Goal: Information Seeking & Learning: Check status

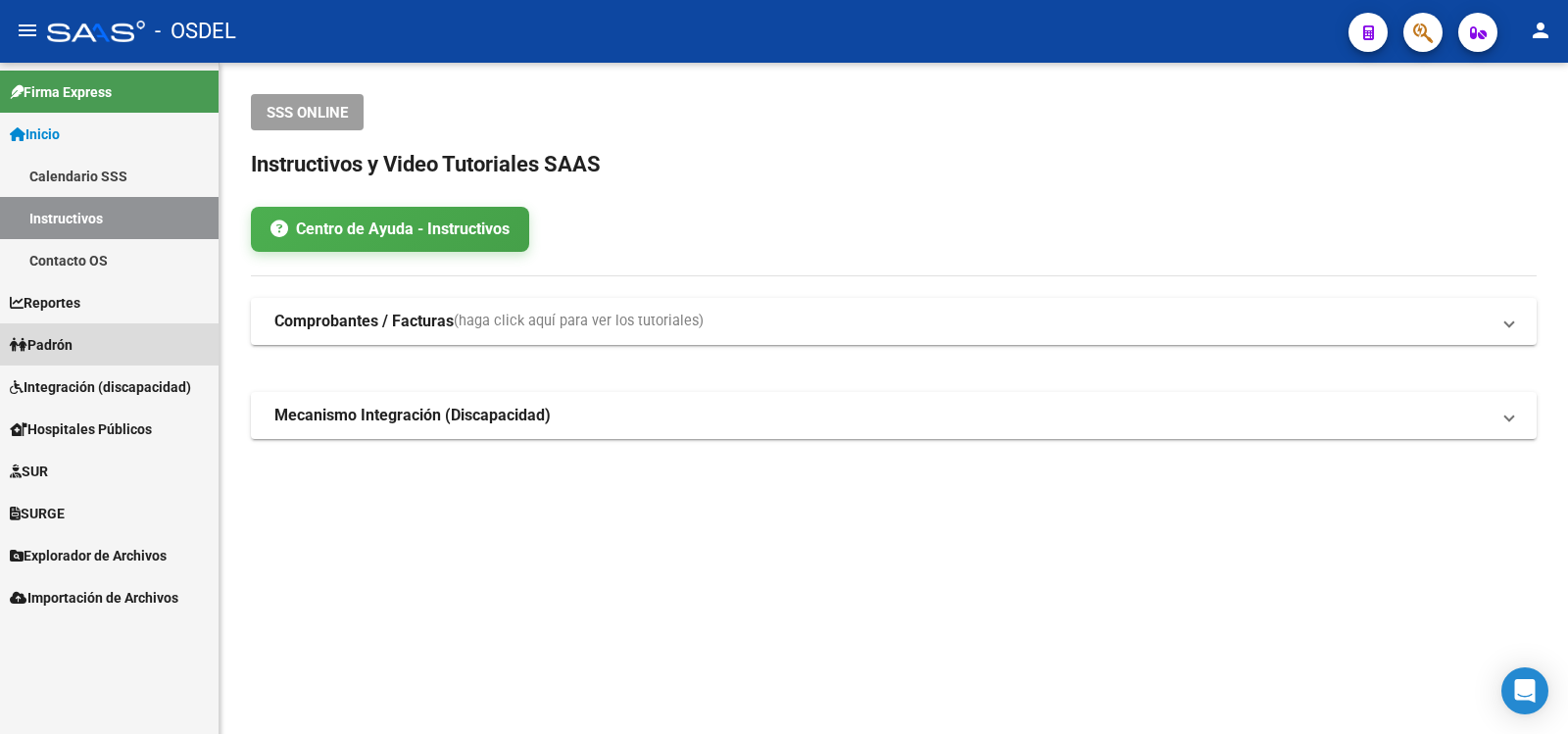
click at [57, 341] on span "Padrón" at bounding box center [41, 345] width 62 height 22
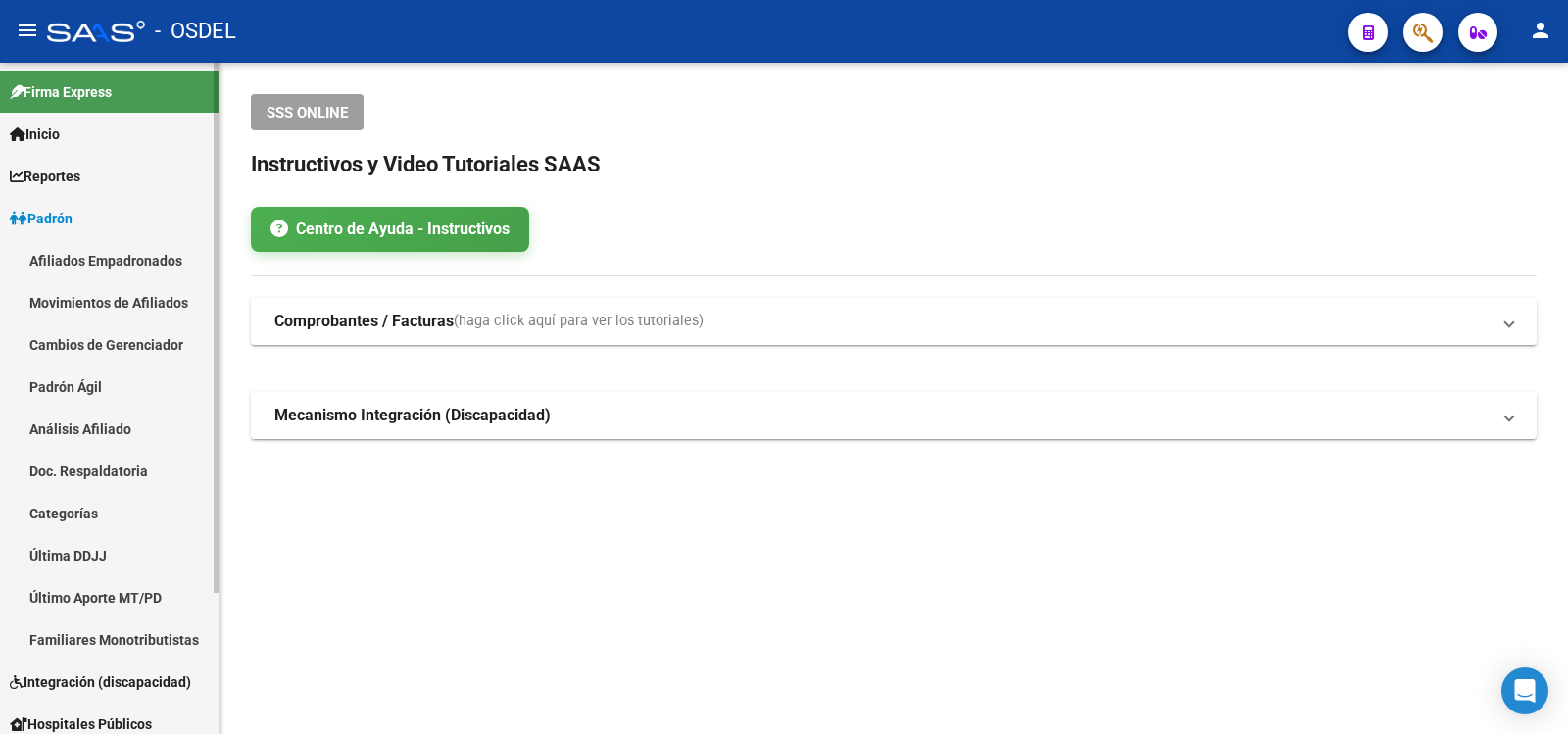
click at [60, 422] on link "Análisis Afiliado" at bounding box center [109, 429] width 218 height 42
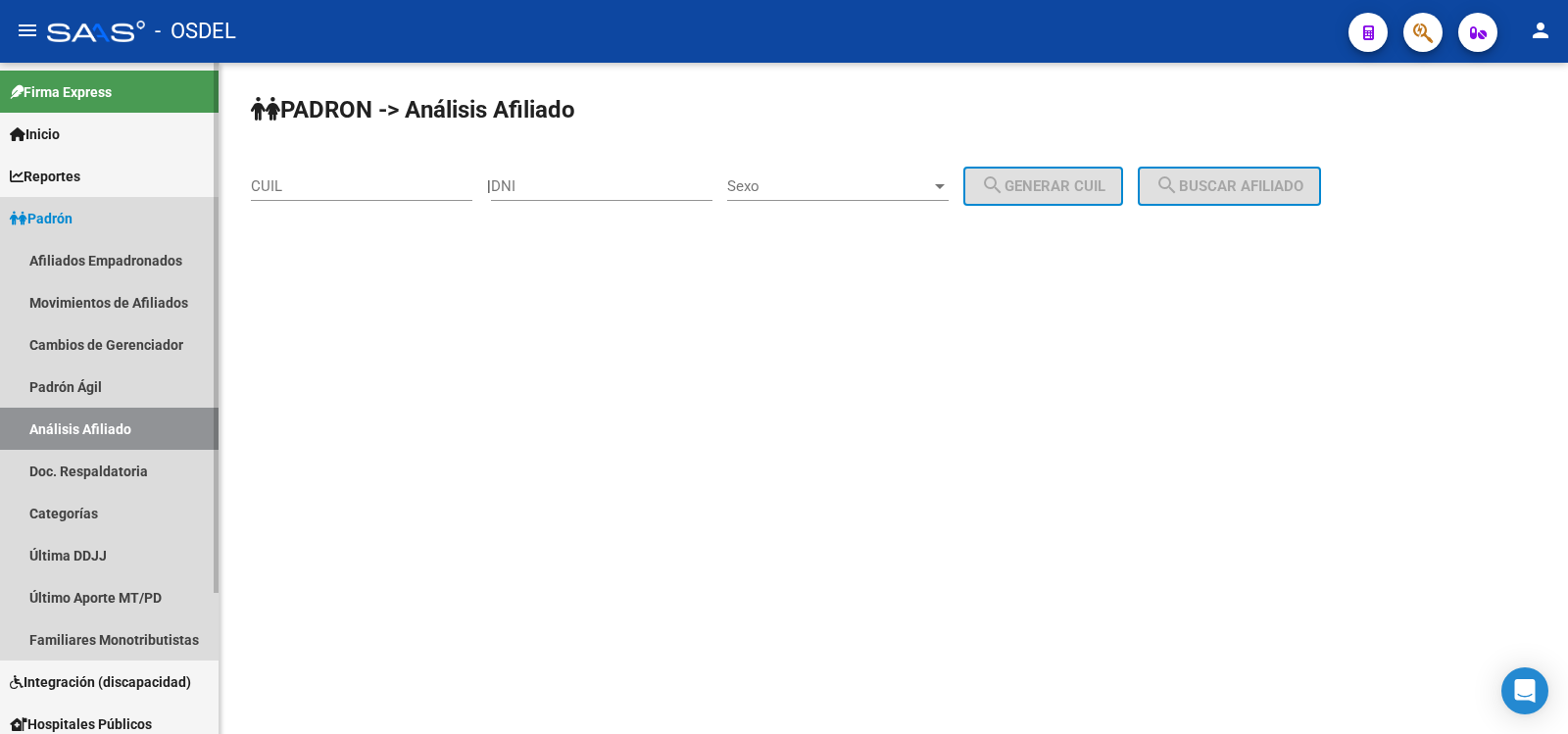
click at [65, 214] on span "Padrón" at bounding box center [41, 218] width 62 height 22
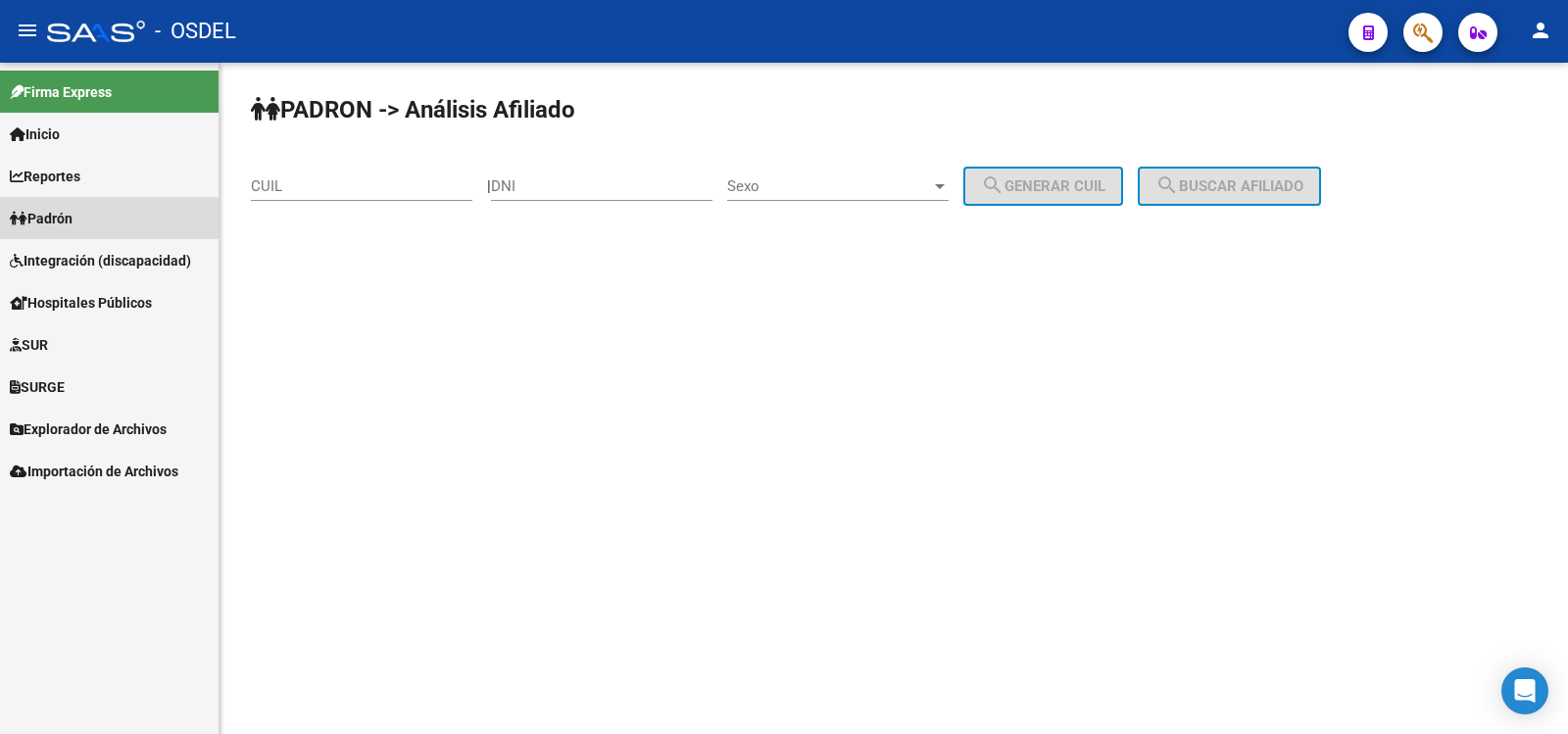
click at [72, 213] on span "Padrón" at bounding box center [41, 218] width 62 height 22
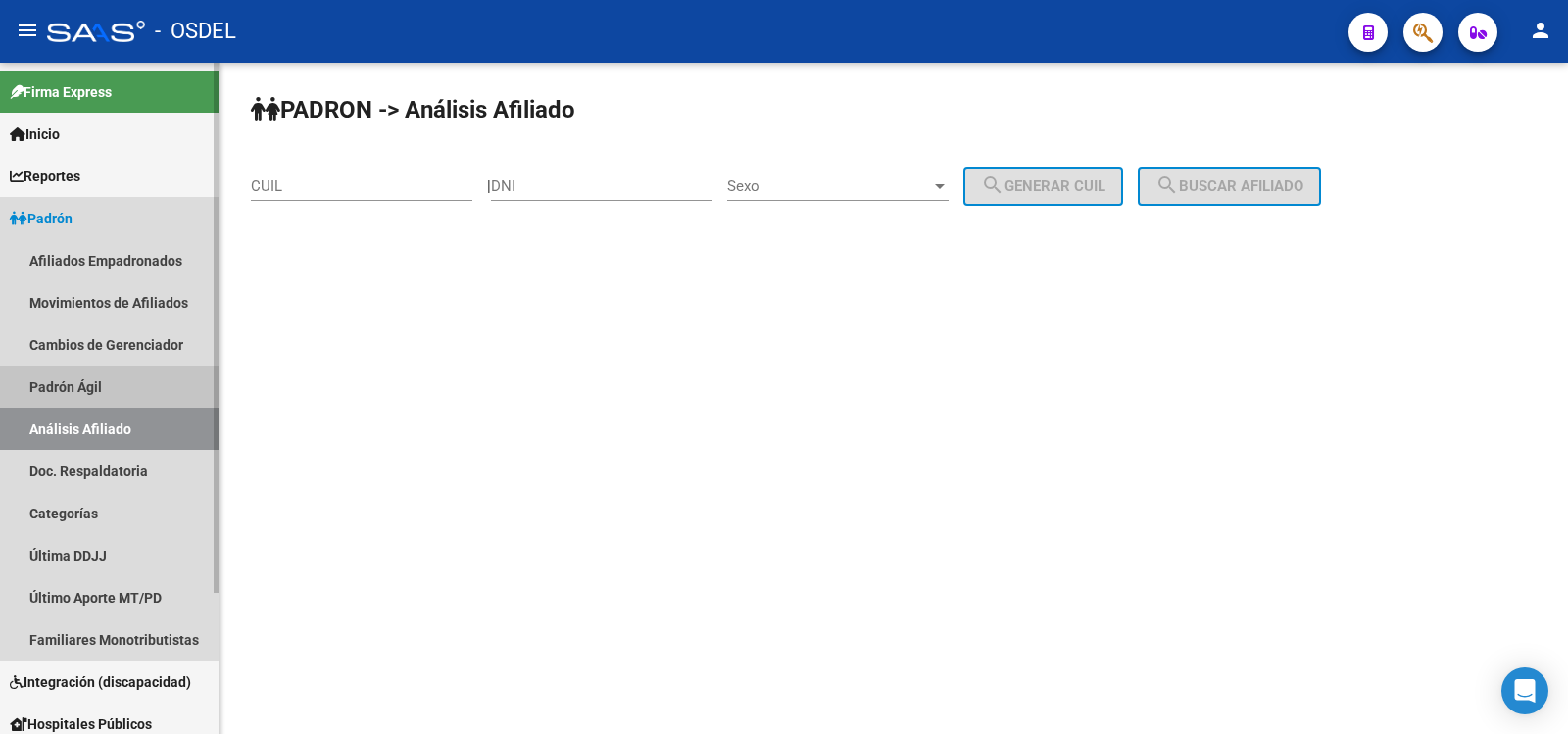
click at [79, 383] on link "Padrón Ágil" at bounding box center [109, 386] width 218 height 42
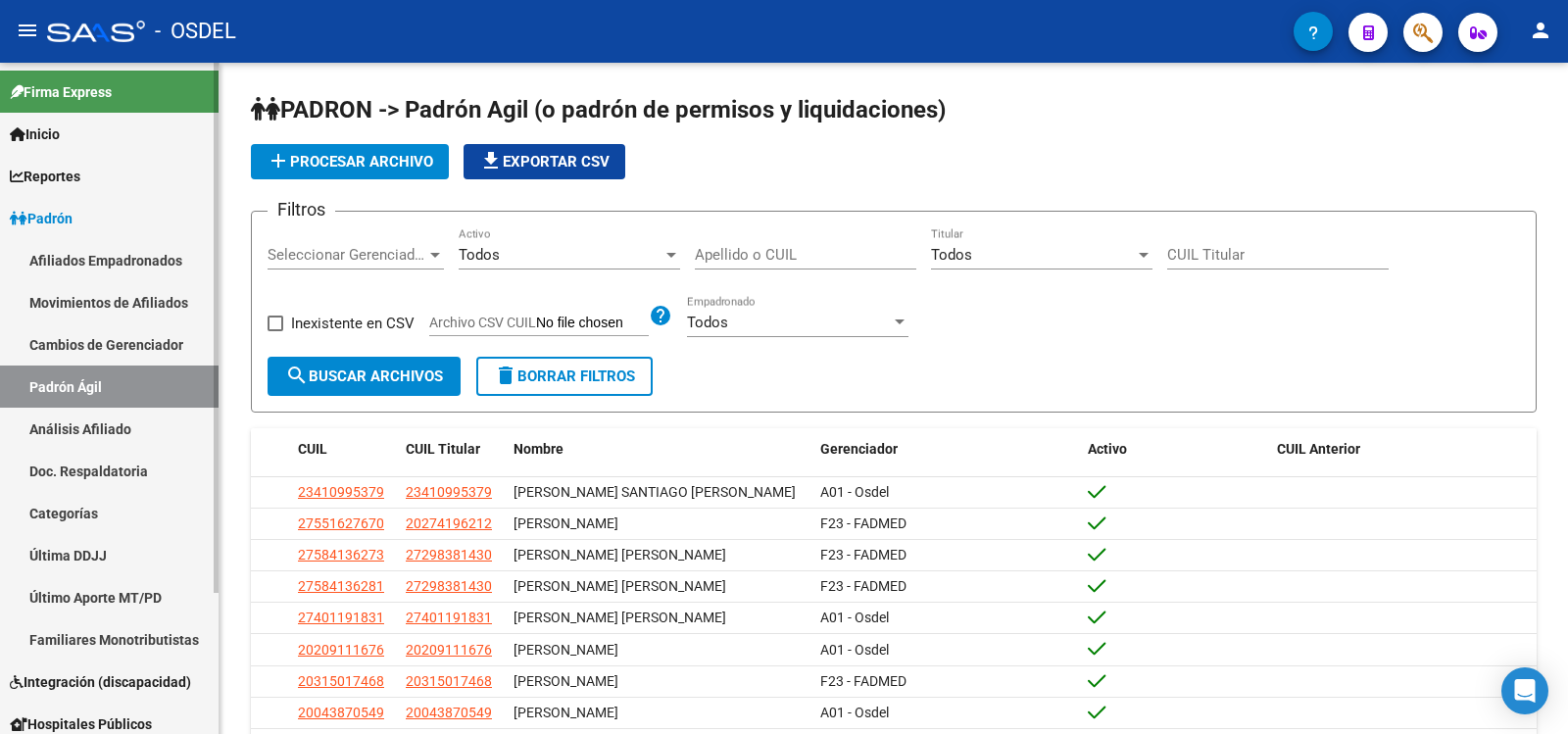
click at [74, 419] on link "Análisis Afiliado" at bounding box center [109, 429] width 218 height 42
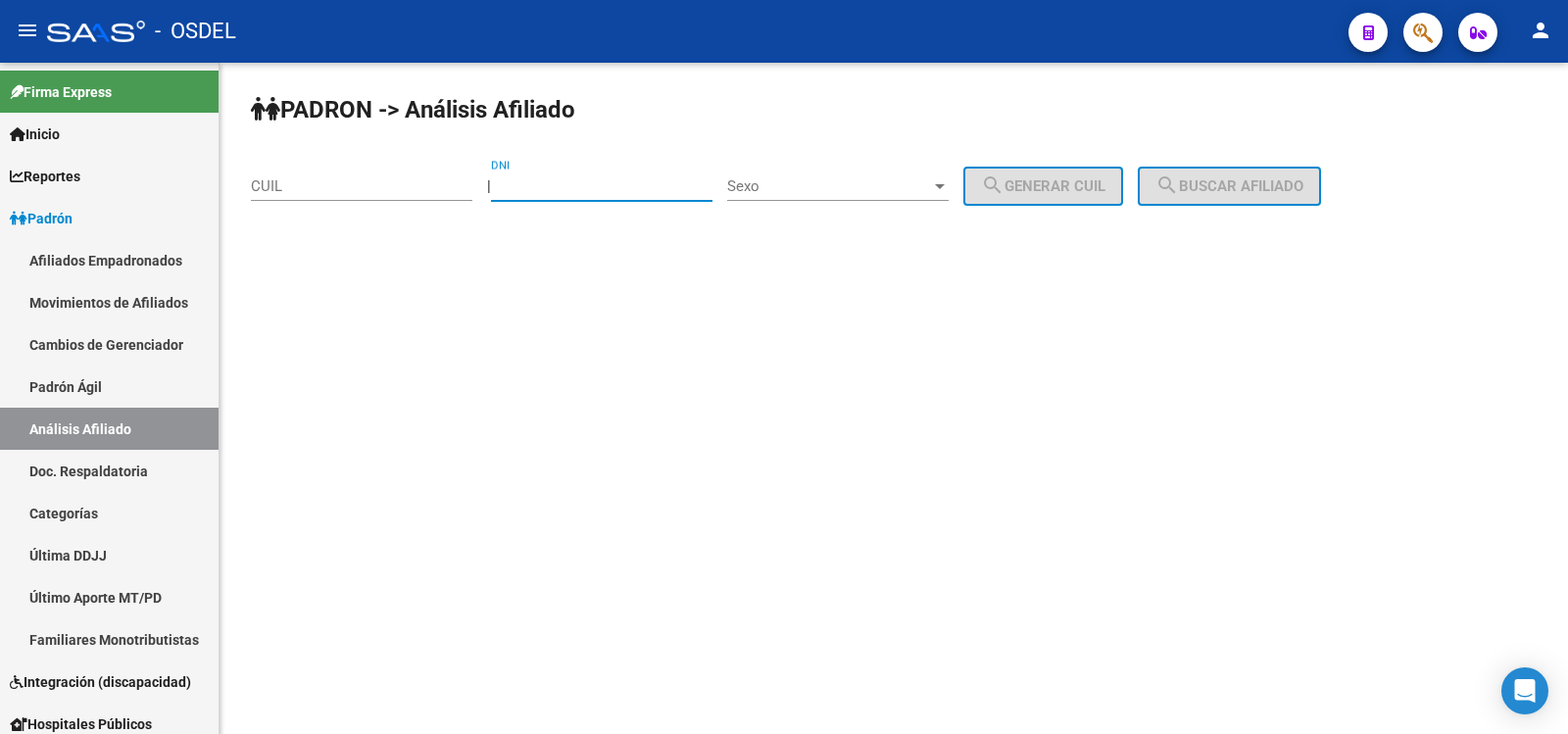
click at [561, 183] on input "DNI" at bounding box center [602, 187] width 221 height 18
type input "4080597"
click at [949, 181] on div at bounding box center [940, 187] width 18 height 16
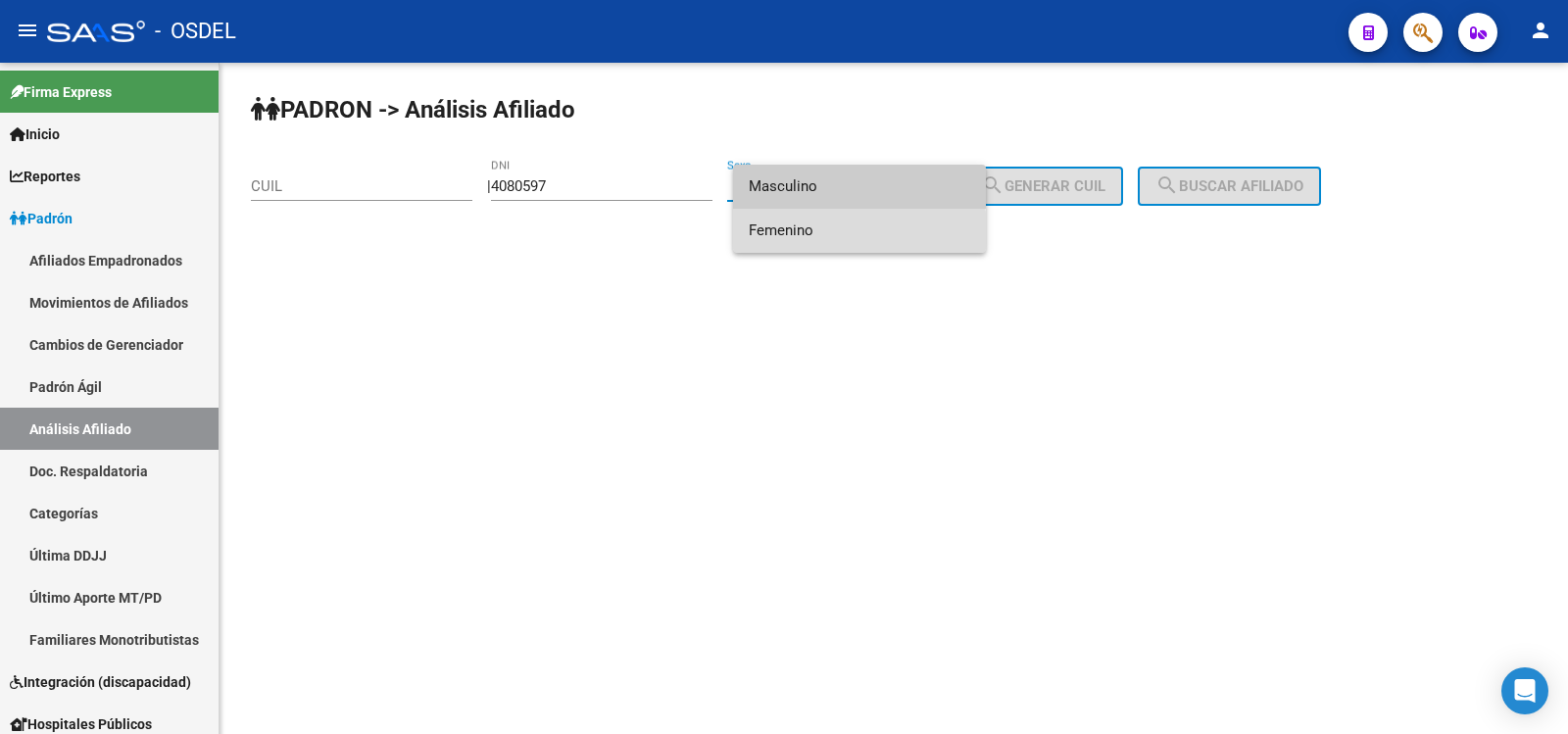
click at [802, 231] on span "Femenino" at bounding box center [860, 230] width 221 height 44
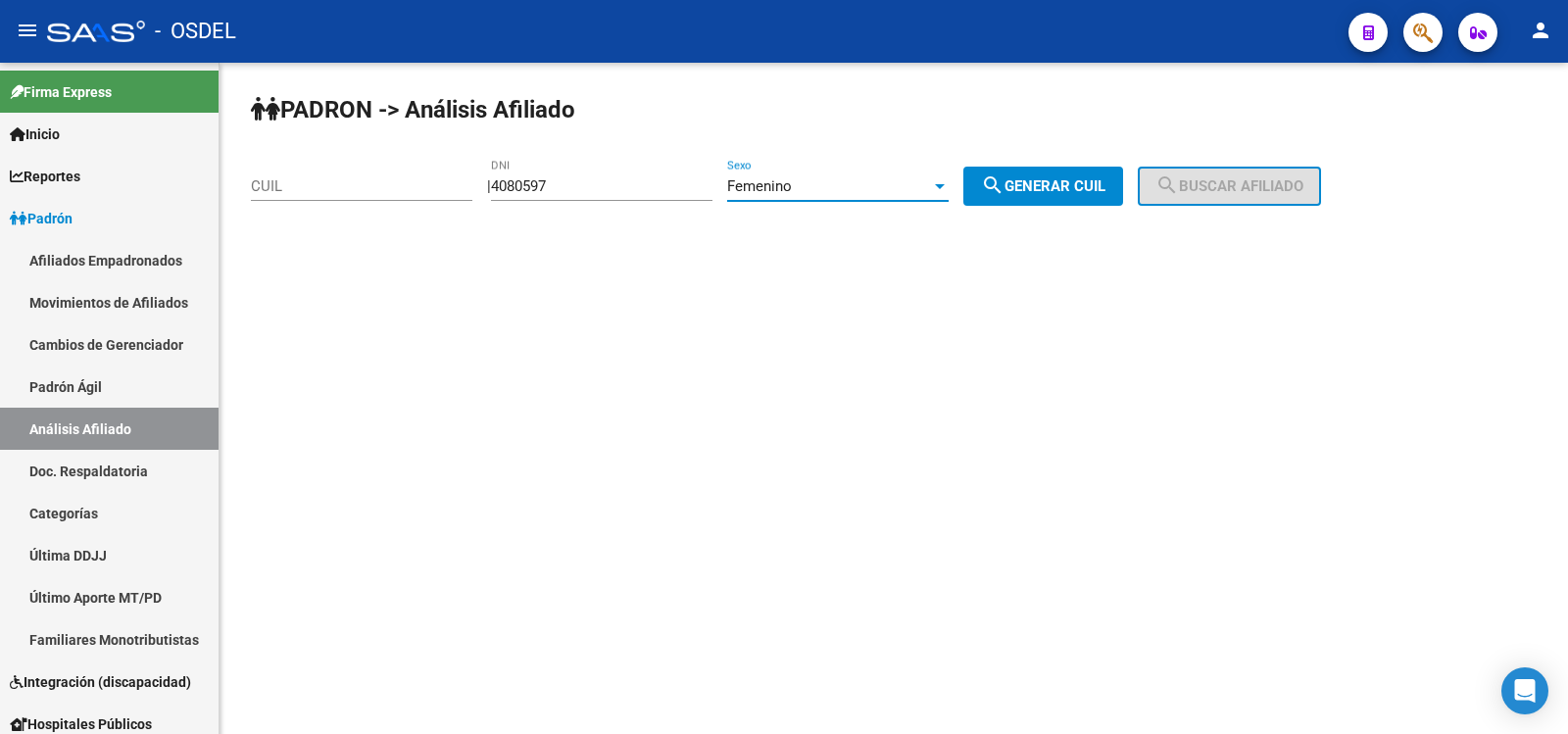
click at [1083, 180] on span "search Generar CUIL" at bounding box center [1043, 187] width 124 height 18
type input "23-04080597-4"
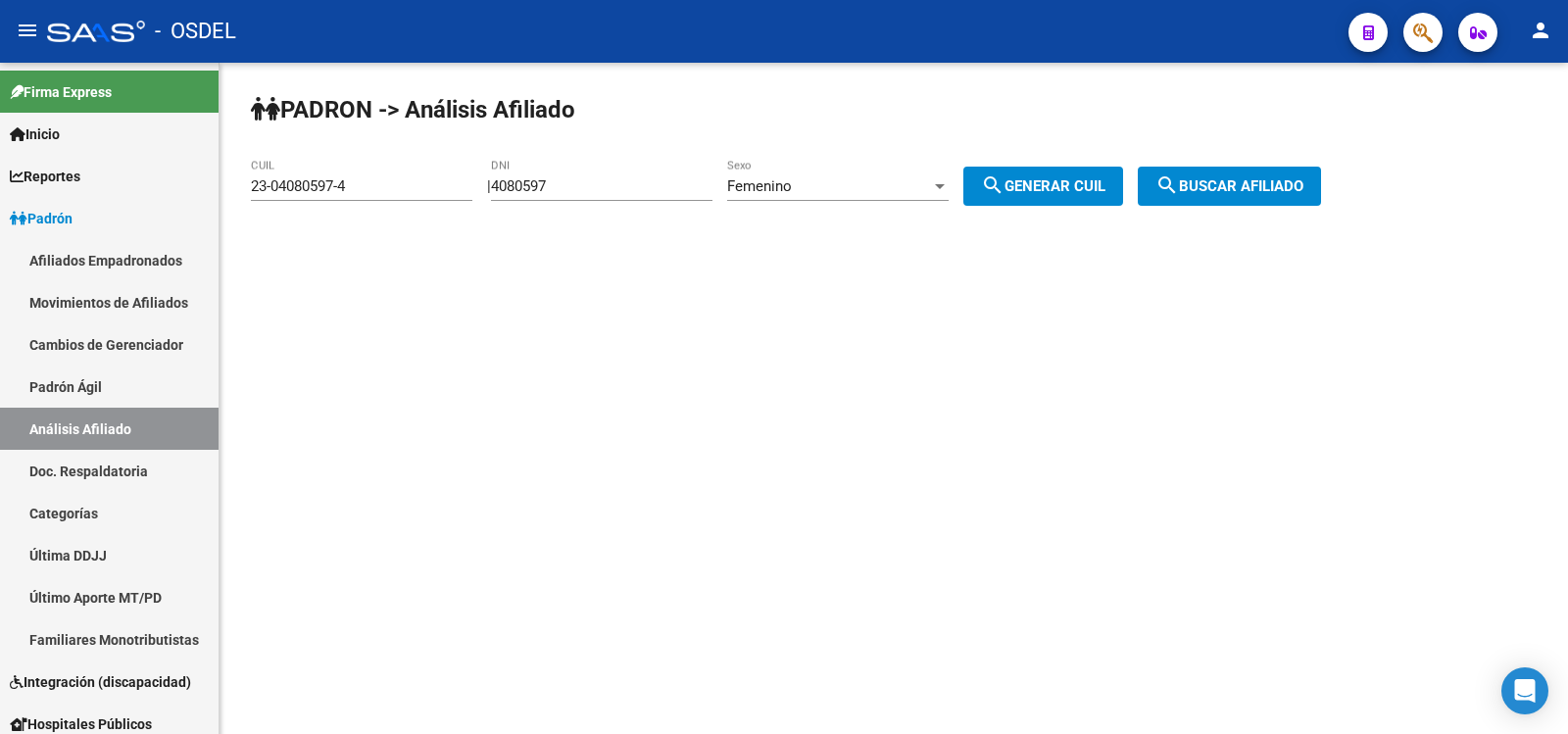
click at [1256, 175] on button "search Buscar afiliado" at bounding box center [1228, 187] width 183 height 40
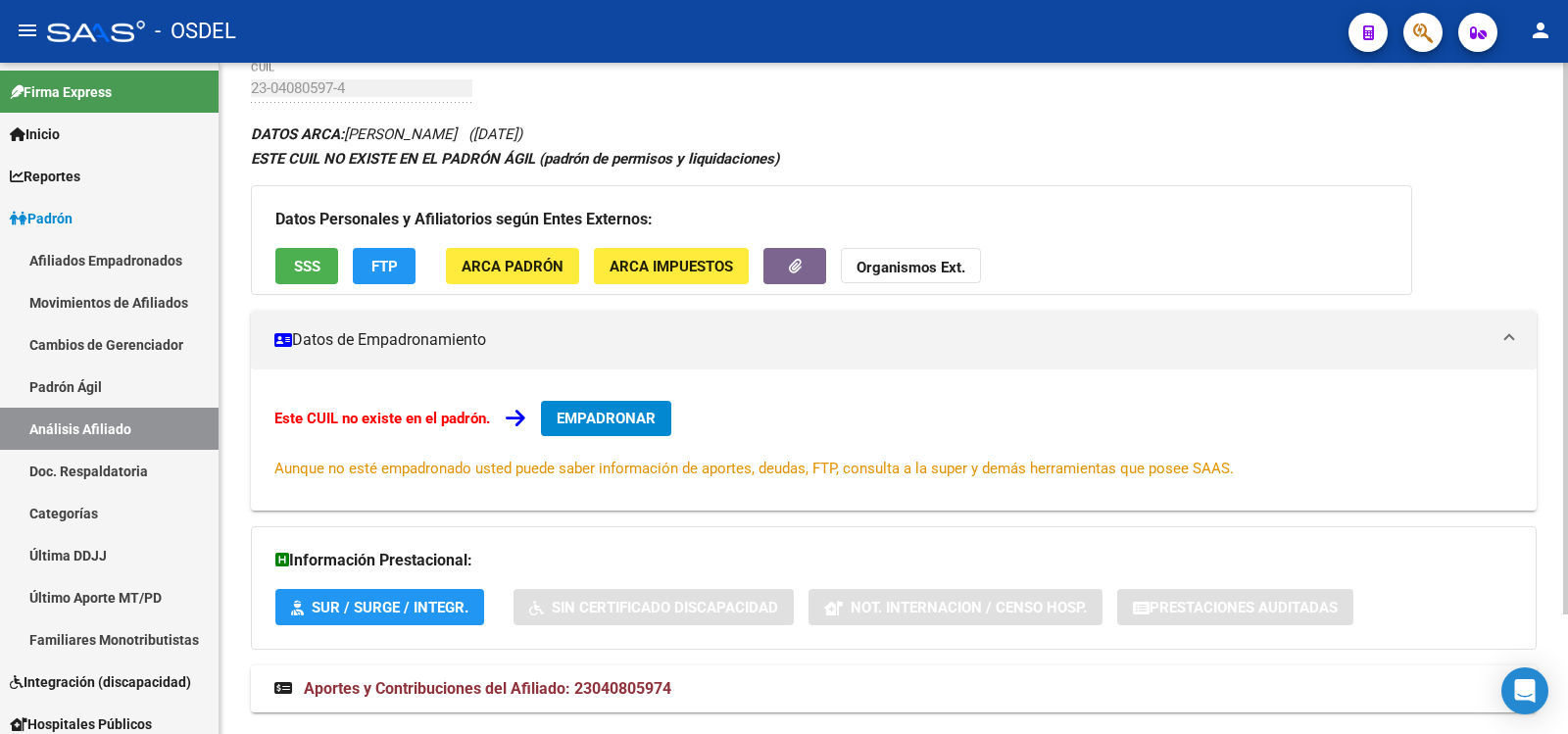
scroll to position [145, 0]
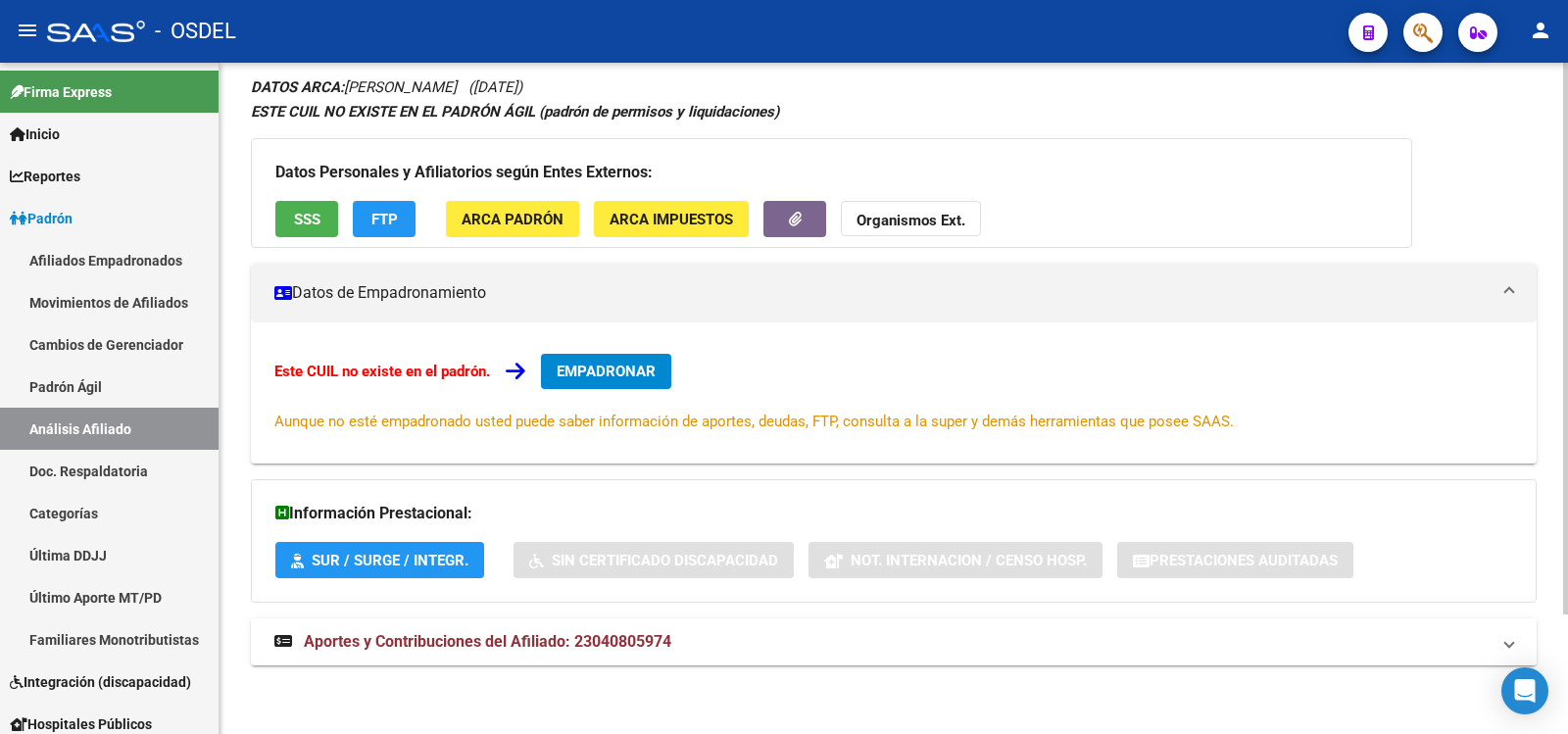
click at [453, 635] on span "Aportes y Contribuciones del Afiliado: 23040805974" at bounding box center [487, 641] width 368 height 19
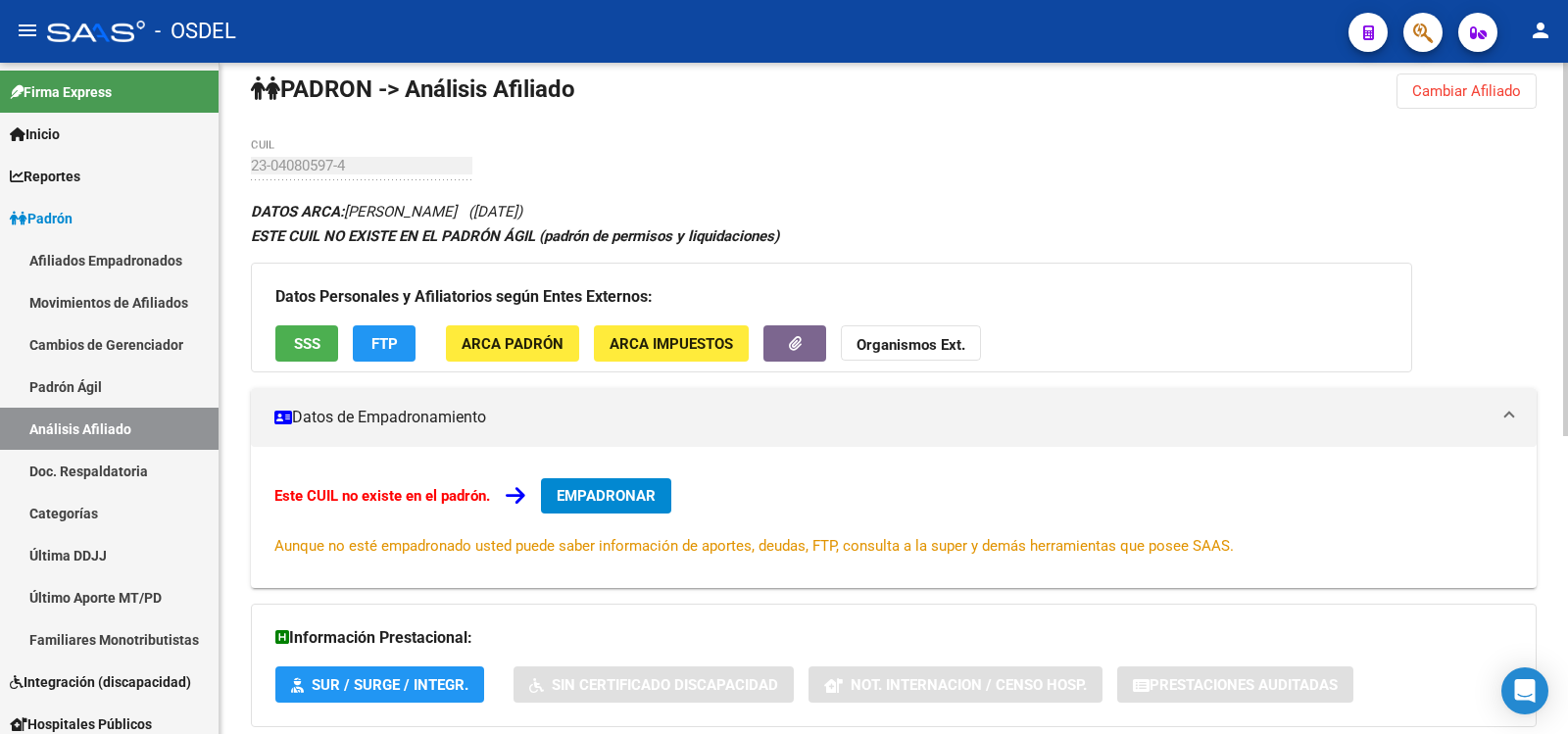
scroll to position [0, 0]
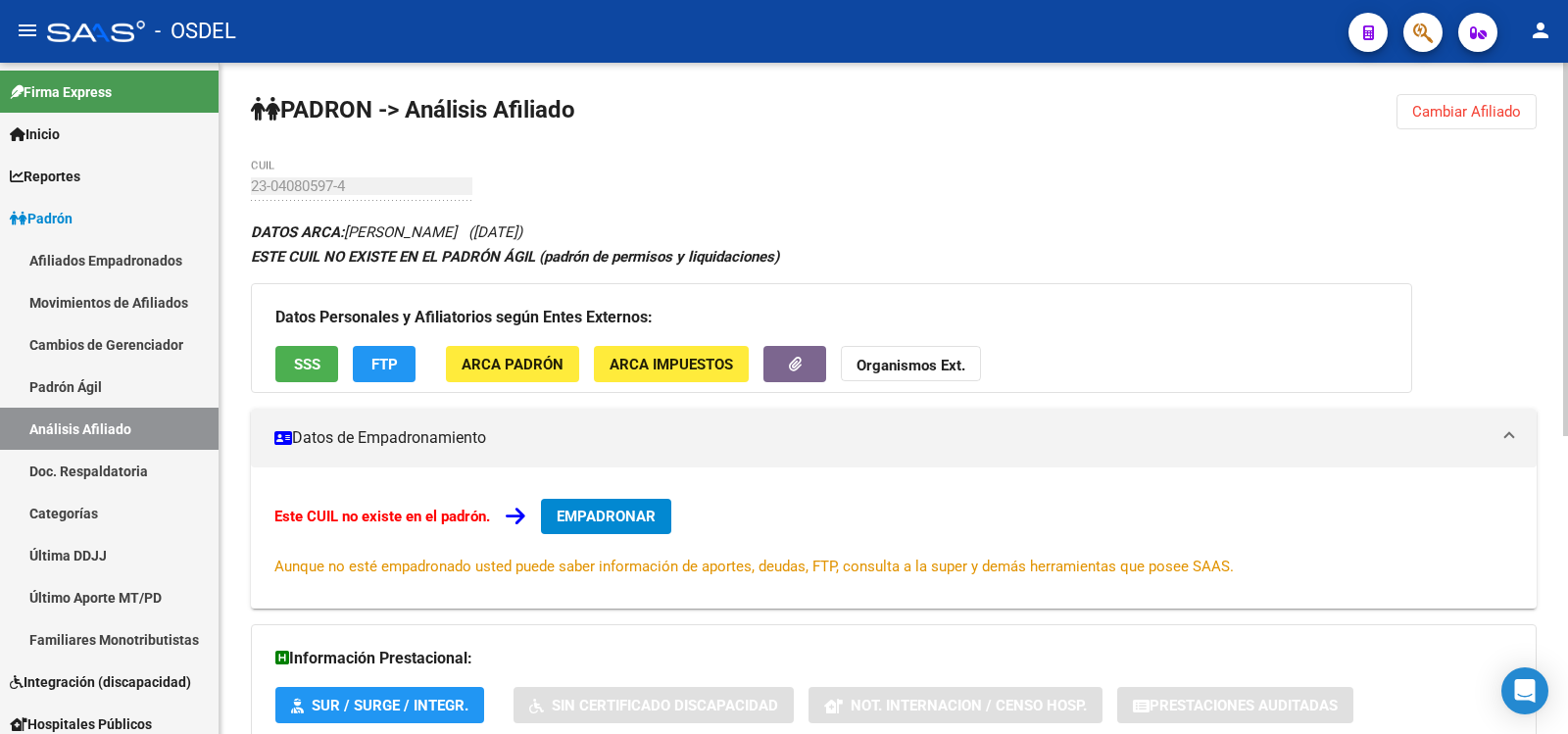
click at [307, 358] on span "SSS" at bounding box center [307, 365] width 27 height 18
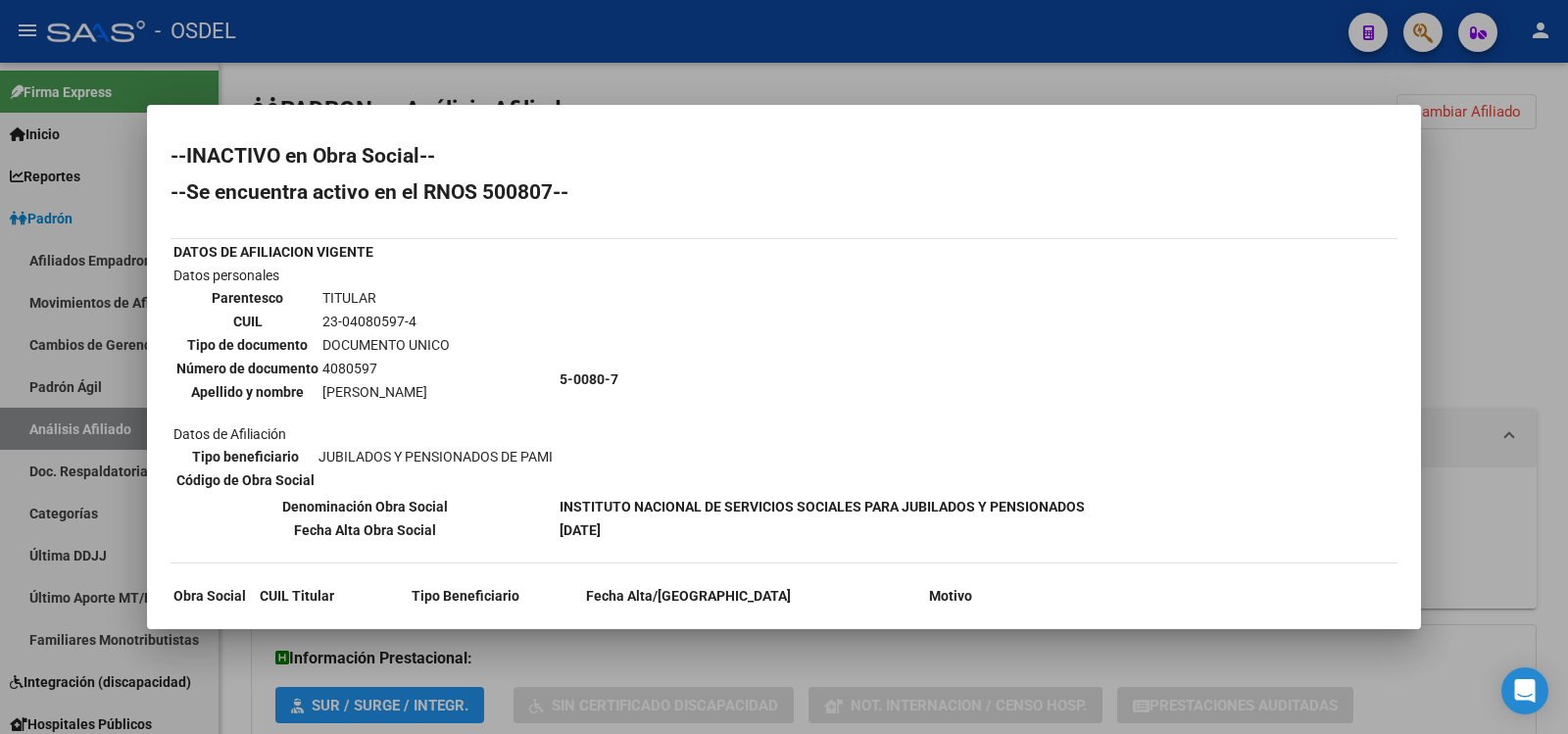
click at [1308, 29] on div at bounding box center [784, 367] width 1568 height 734
